Goal: Transaction & Acquisition: Book appointment/travel/reservation

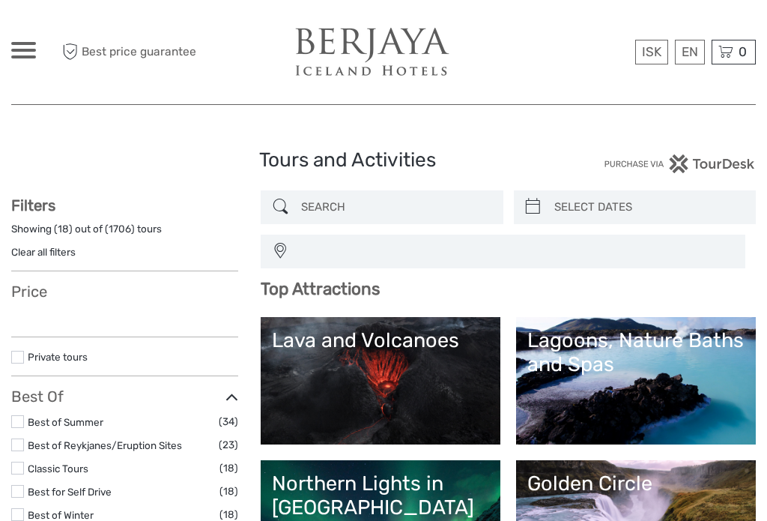
select select
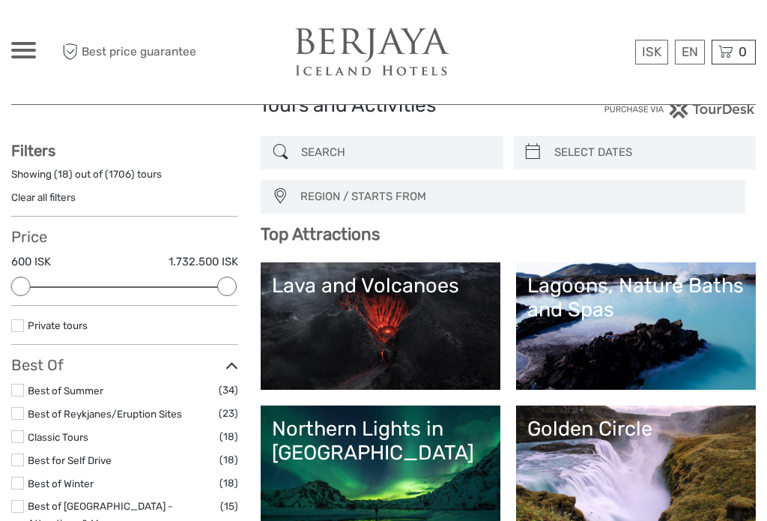
click at [385, 193] on span "REGION / STARTS FROM" at bounding box center [516, 196] width 444 height 25
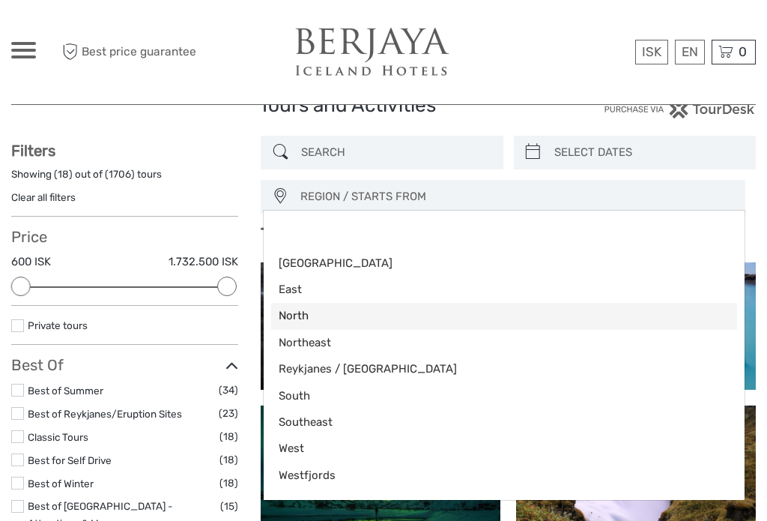
click at [309, 316] on span "North" at bounding box center [492, 316] width 426 height 16
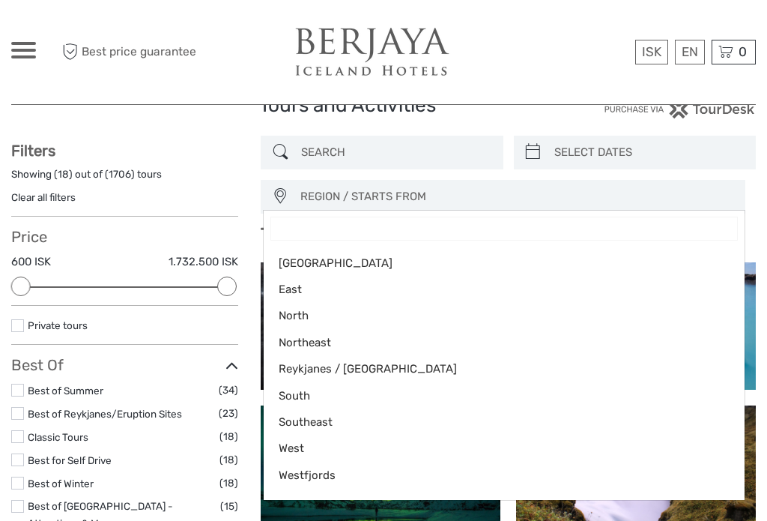
select select "North"
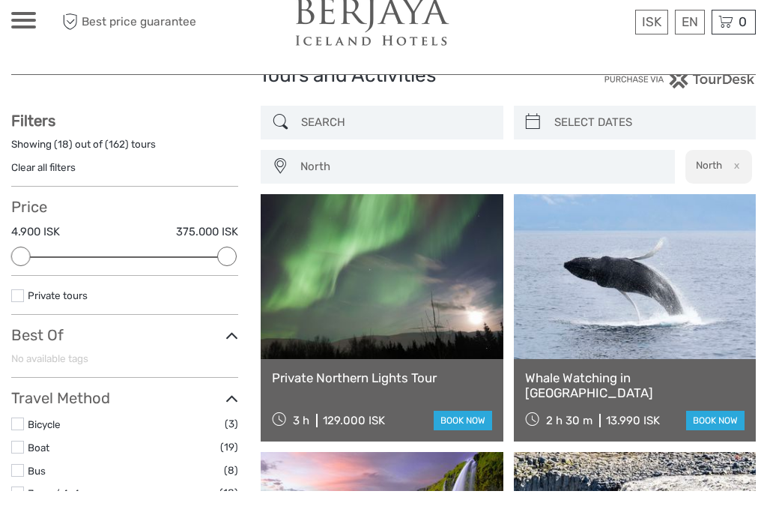
click at [402, 139] on input "search" at bounding box center [395, 152] width 200 height 26
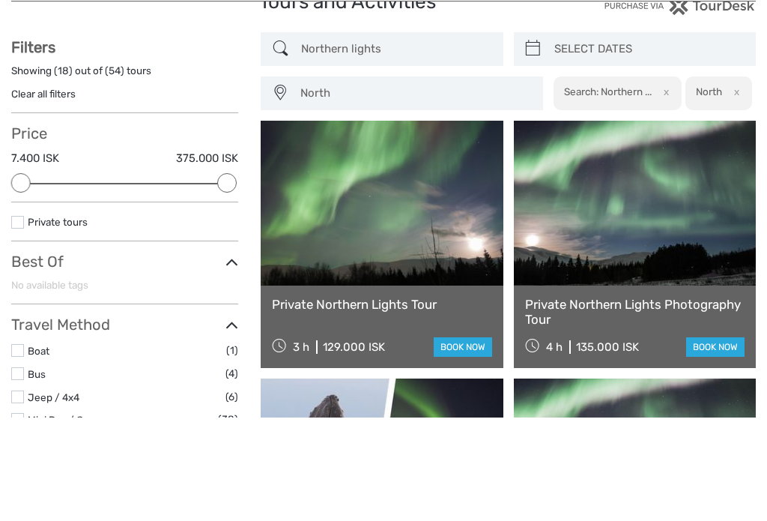
type input "Northern lights"
type input "[DATE]"
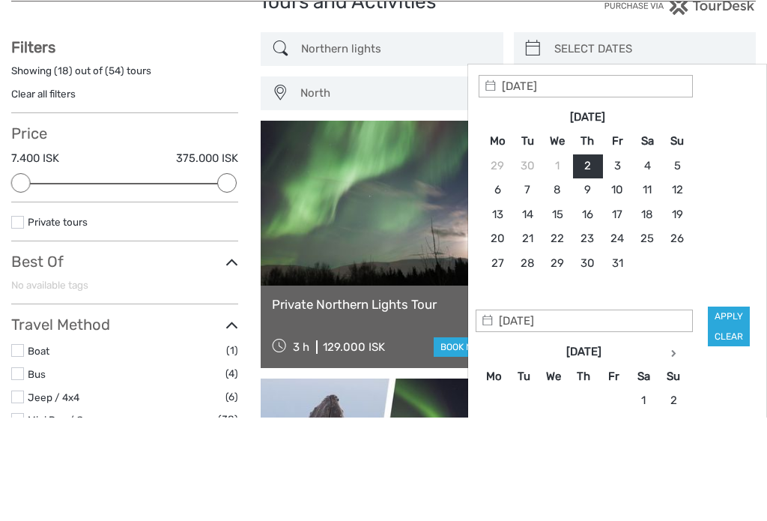
scroll to position [158, 0]
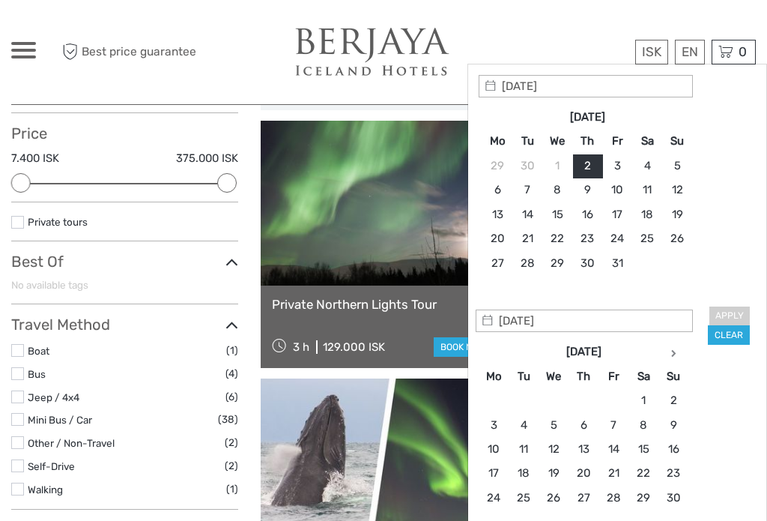
click at [731, 304] on div "Apply Clear" at bounding box center [617, 210] width 277 height 270
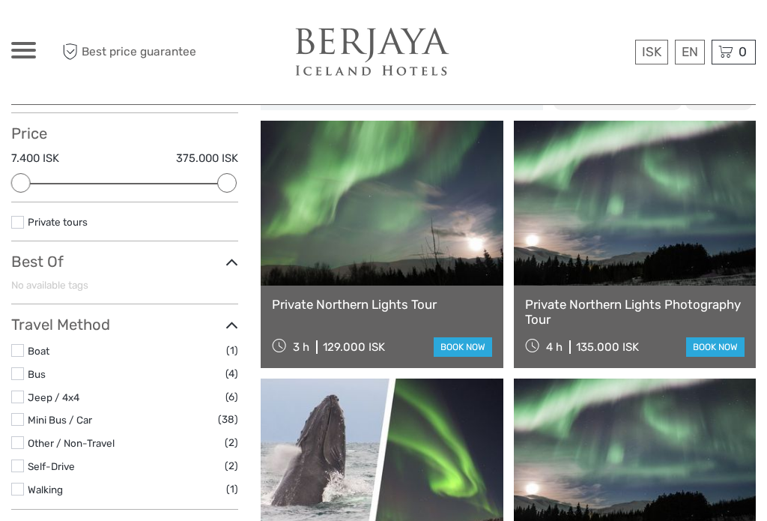
click at [465, 200] on link at bounding box center [382, 203] width 242 height 165
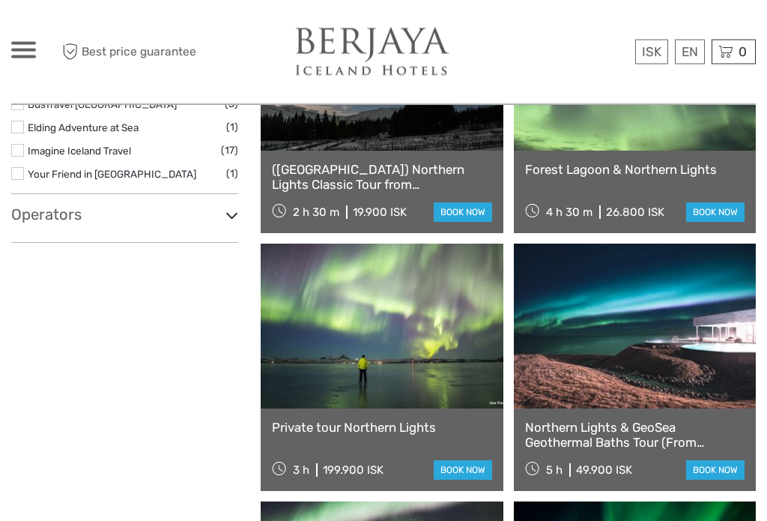
scroll to position [1068, 0]
